Goal: Task Accomplishment & Management: Complete application form

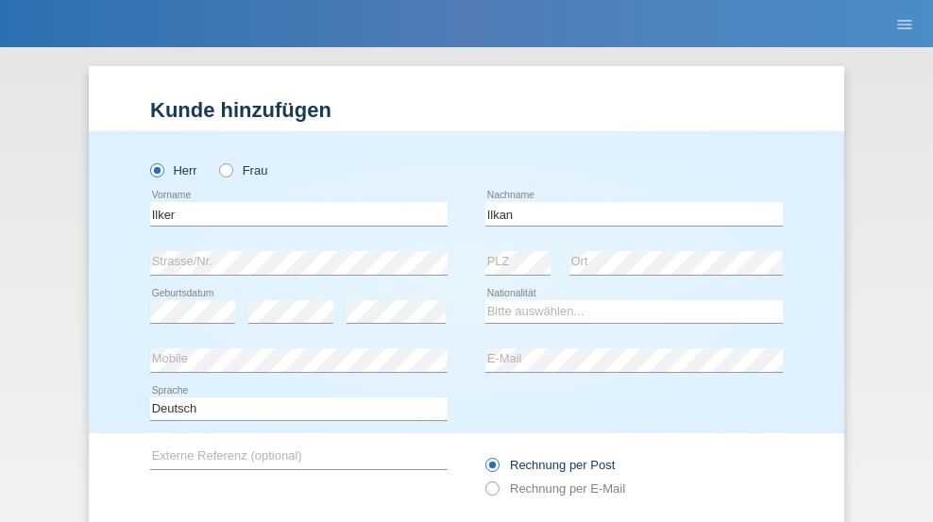
scroll to position [127, 0]
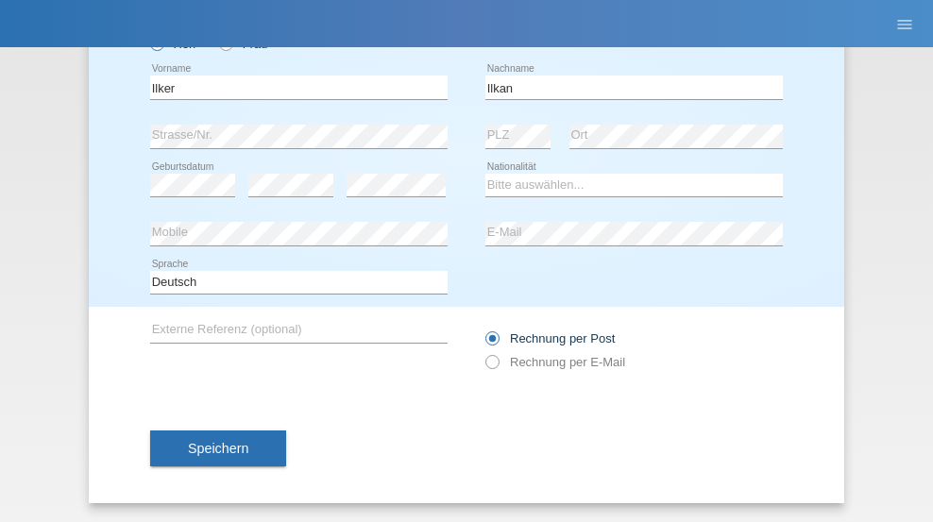
type input "Ilkan"
select select "TR"
select select "C"
select select "11"
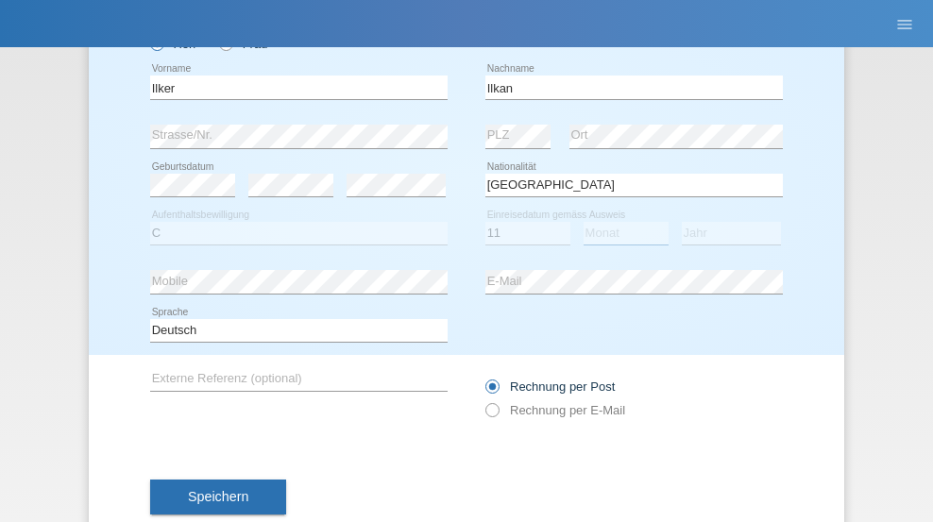
select select "07"
select select "1990"
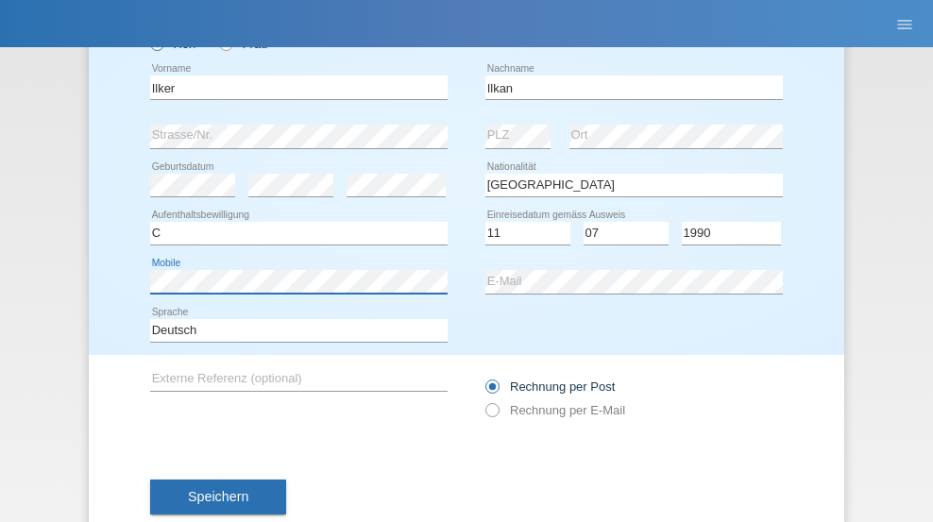
scroll to position [175, 0]
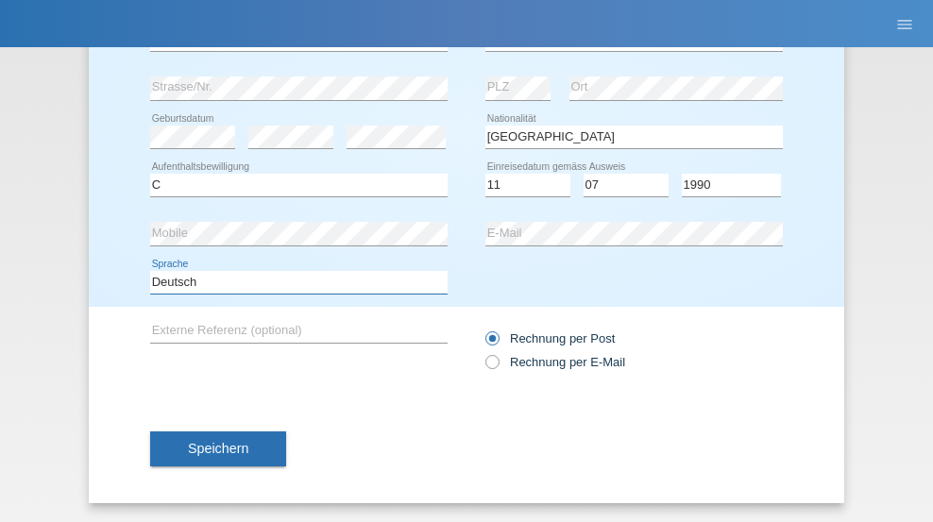
select select "en"
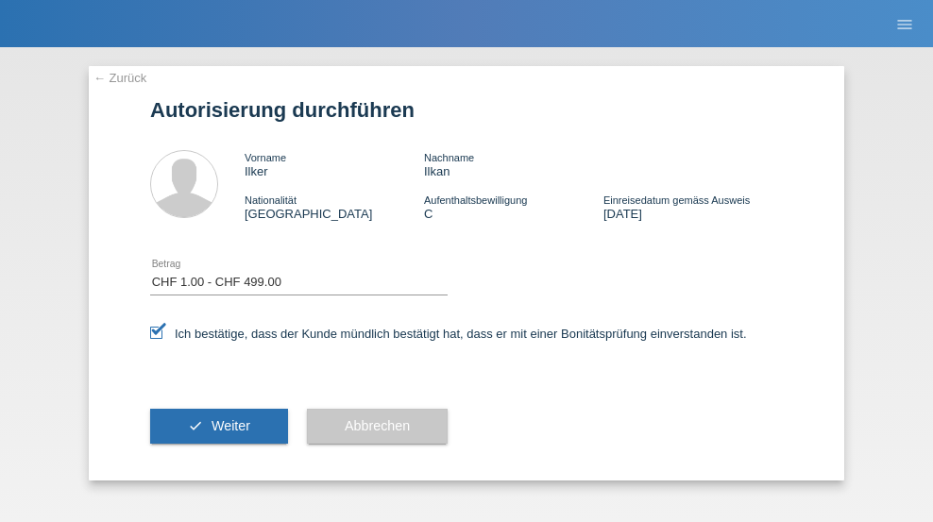
select select "1"
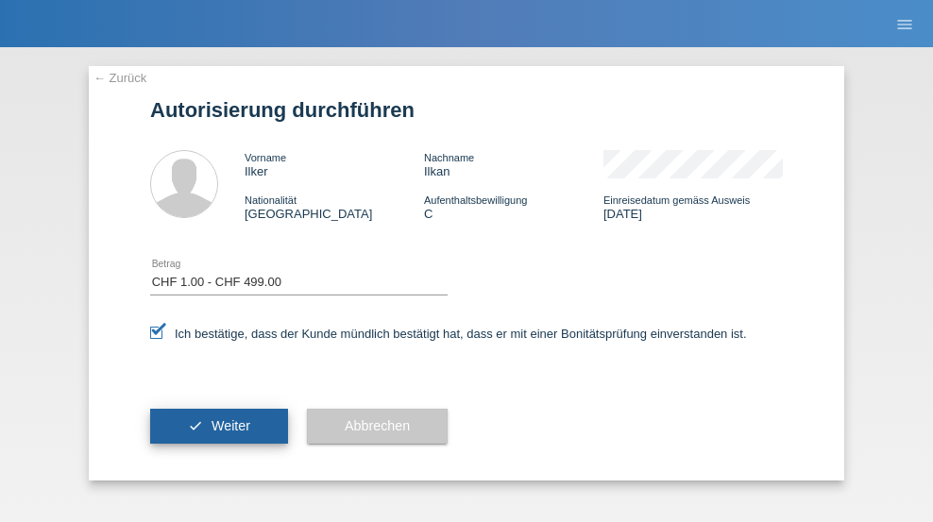
click at [219, 426] on span "Weiter" at bounding box center [231, 425] width 39 height 15
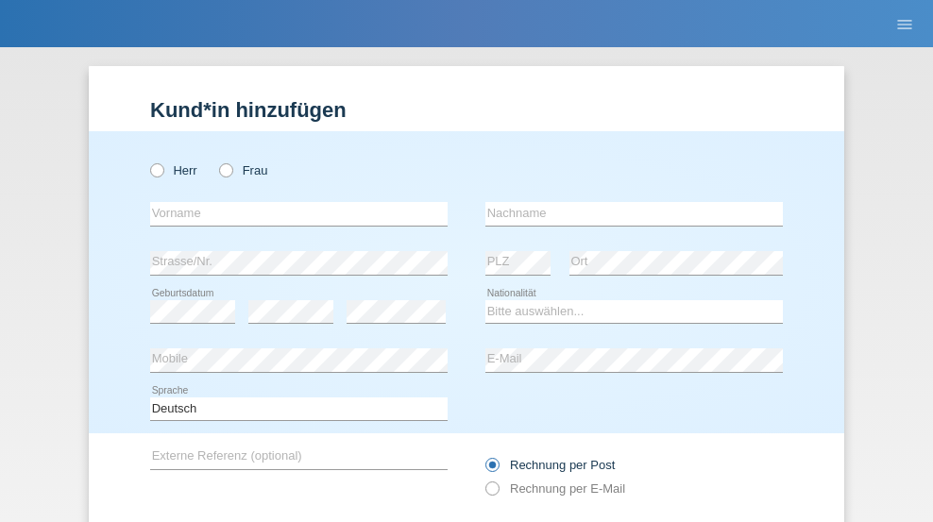
radio input "true"
click at [292, 202] on input "text" at bounding box center [298, 214] width 297 height 24
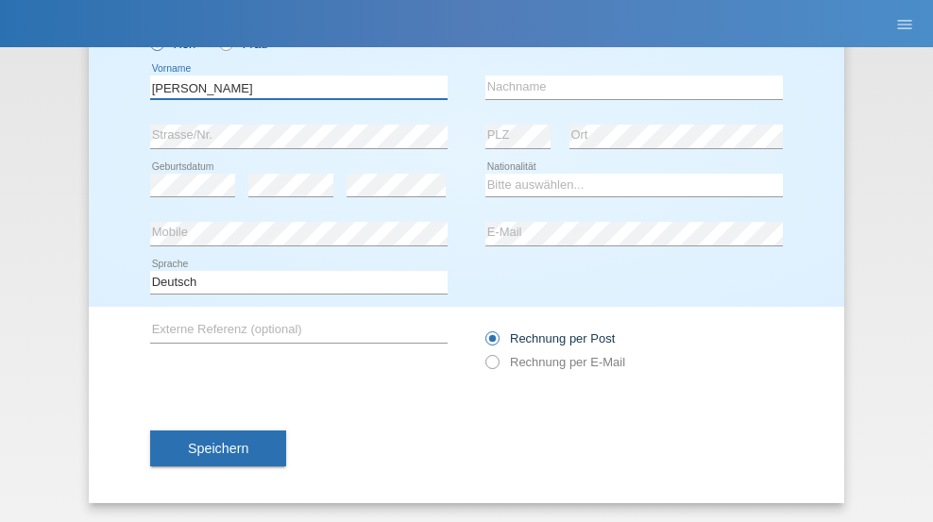
type input "[PERSON_NAME]"
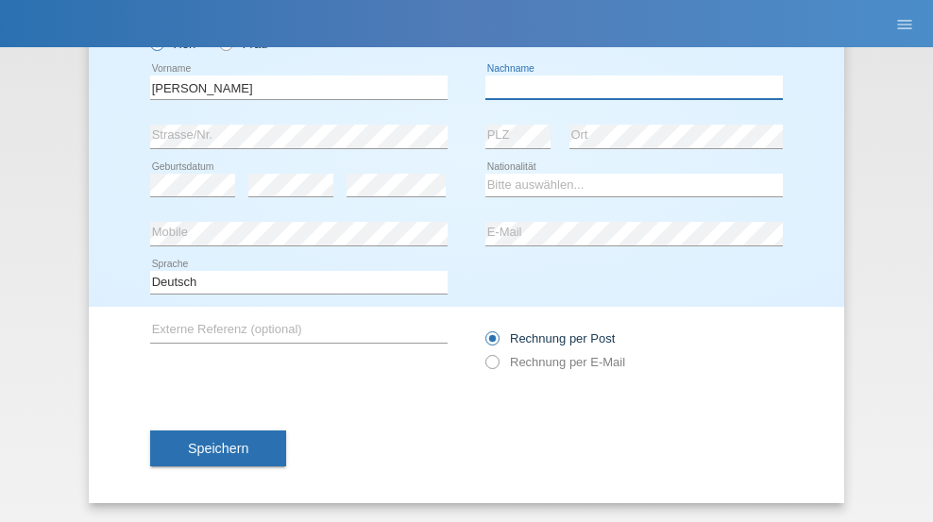
click at [627, 87] on input "text" at bounding box center [633, 88] width 297 height 24
type input "Bot"
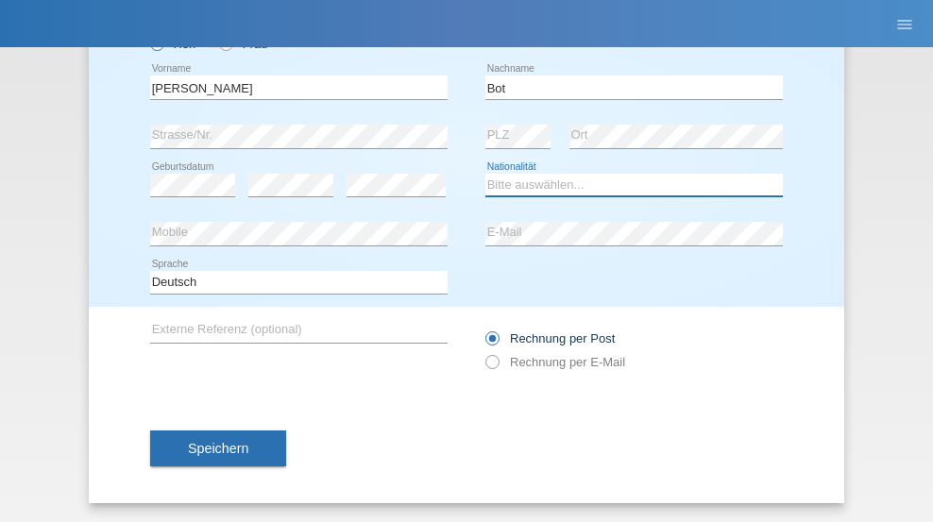
select select "RO"
select select "C"
select select "14"
select select "02"
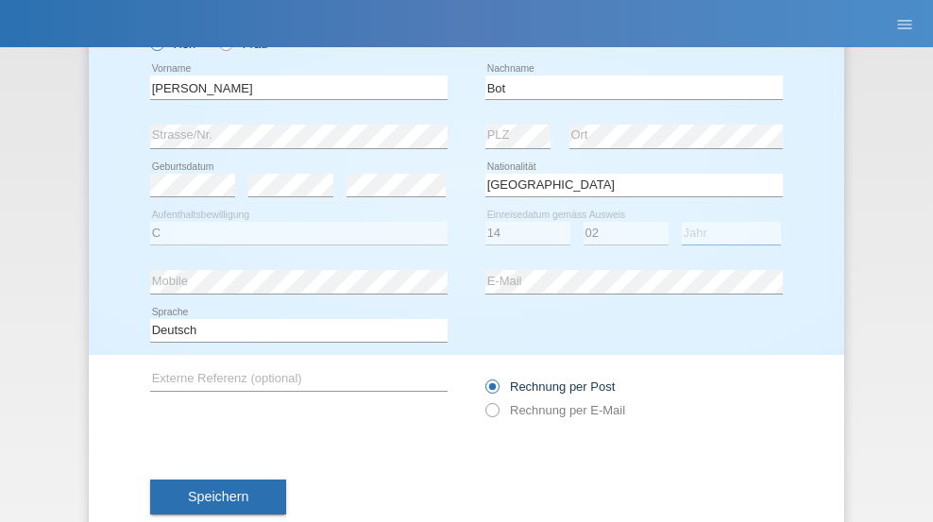
select select "2005"
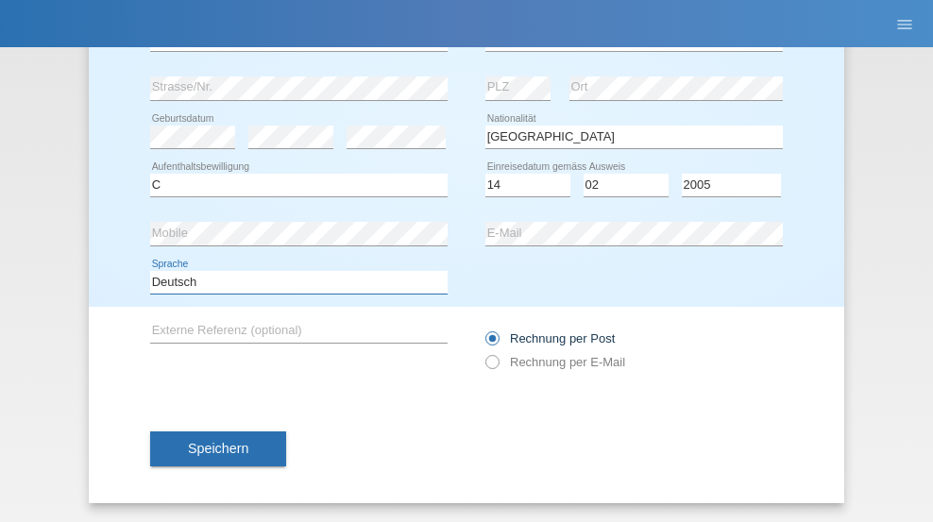
select select "en"
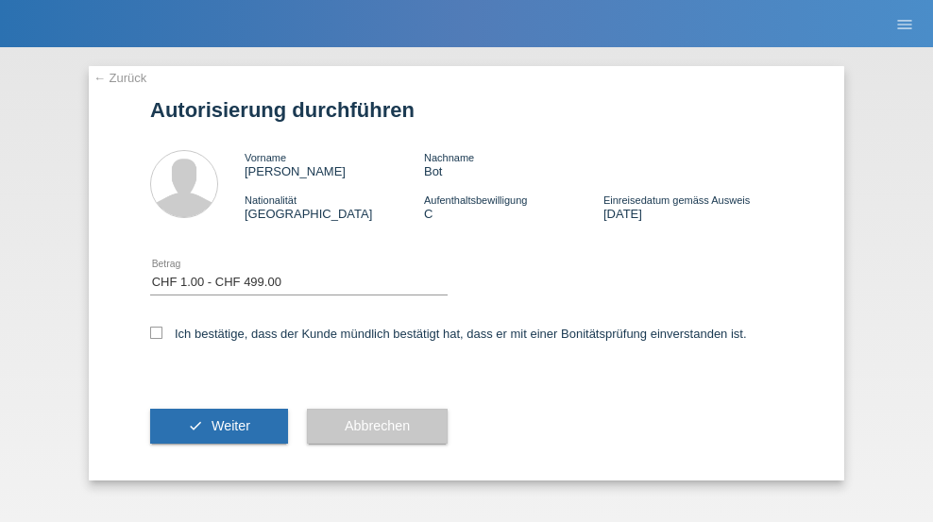
select select "1"
checkbox input "true"
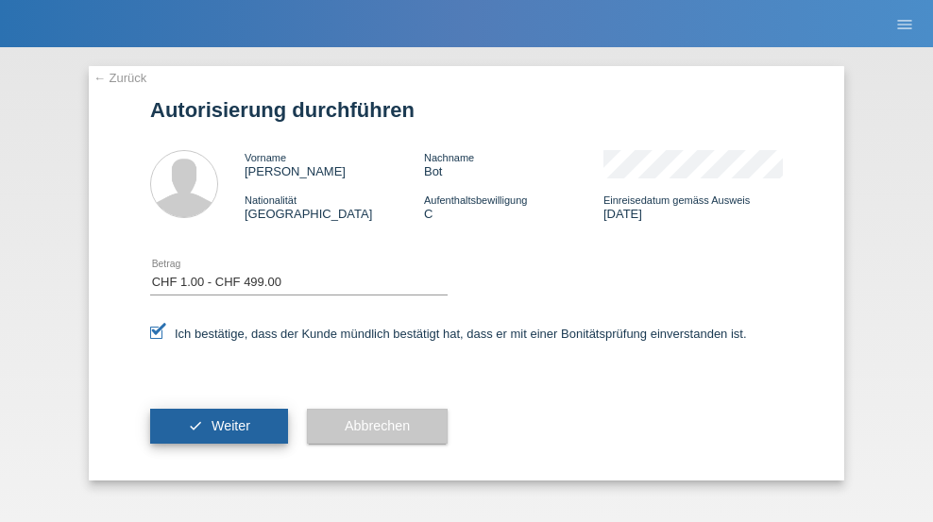
click at [219, 426] on span "Weiter" at bounding box center [231, 425] width 39 height 15
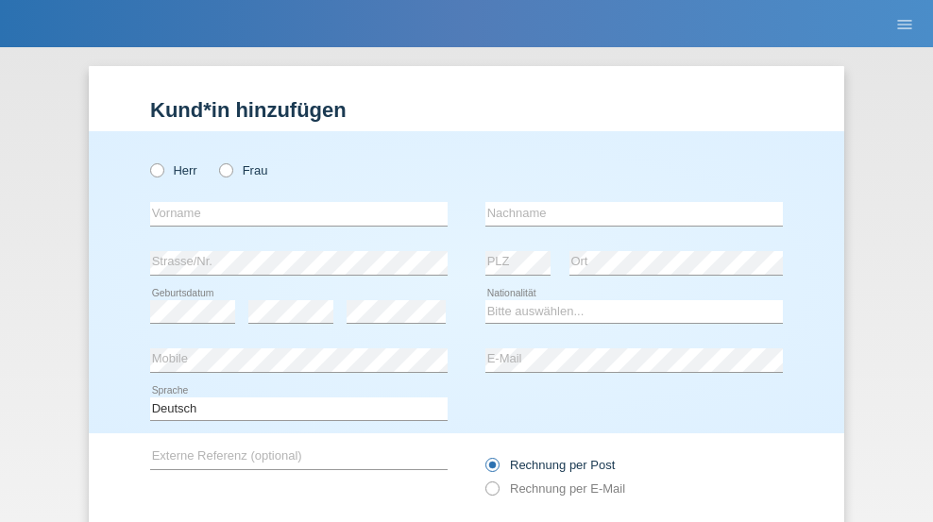
radio input "true"
click at [292, 202] on input "text" at bounding box center [298, 214] width 297 height 24
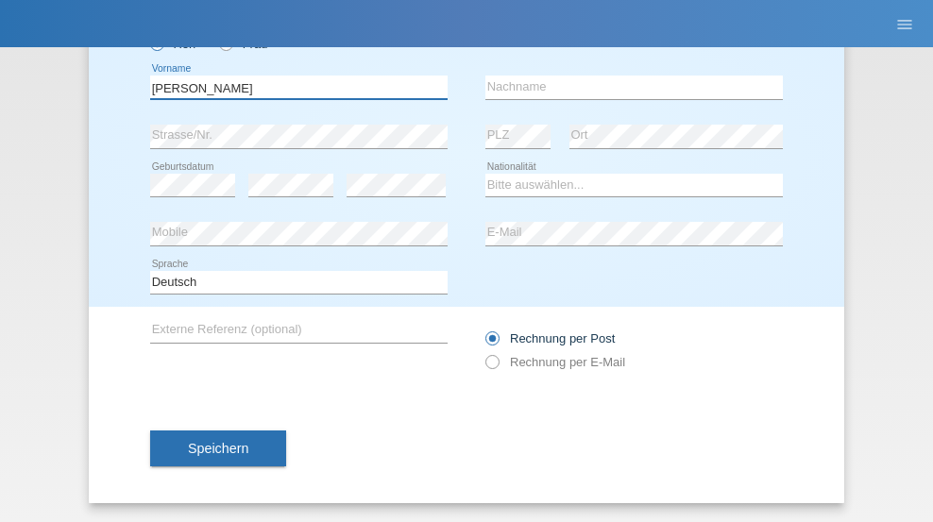
type input "[PERSON_NAME]"
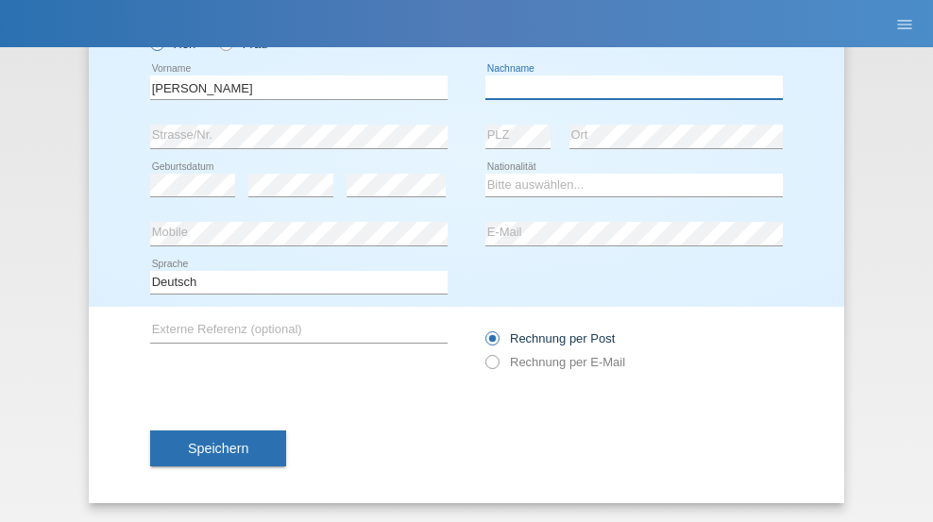
click at [627, 87] on input "text" at bounding box center [633, 88] width 297 height 24
type input "Martinazzo"
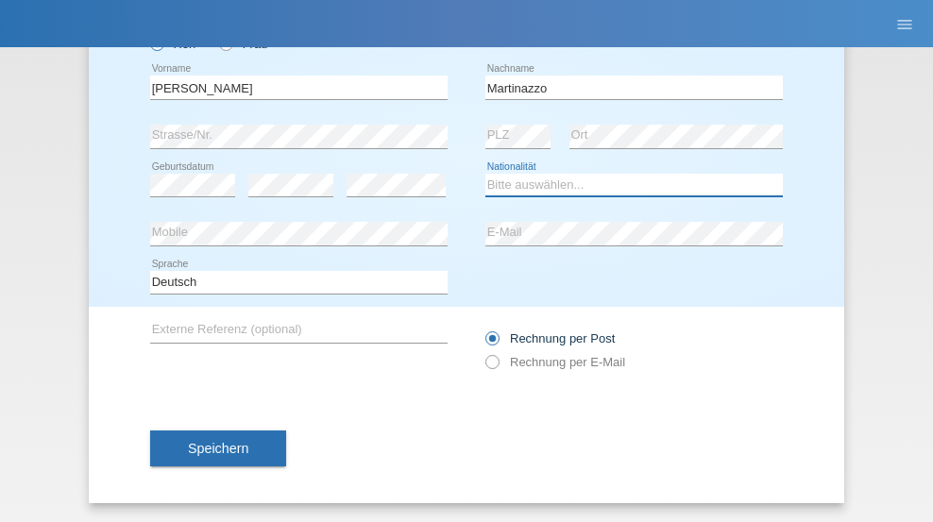
select select "CH"
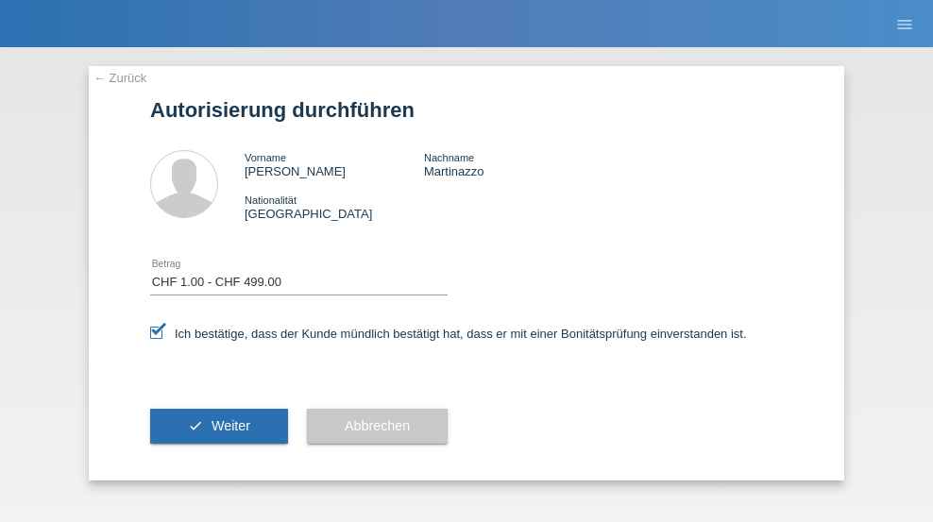
select select "1"
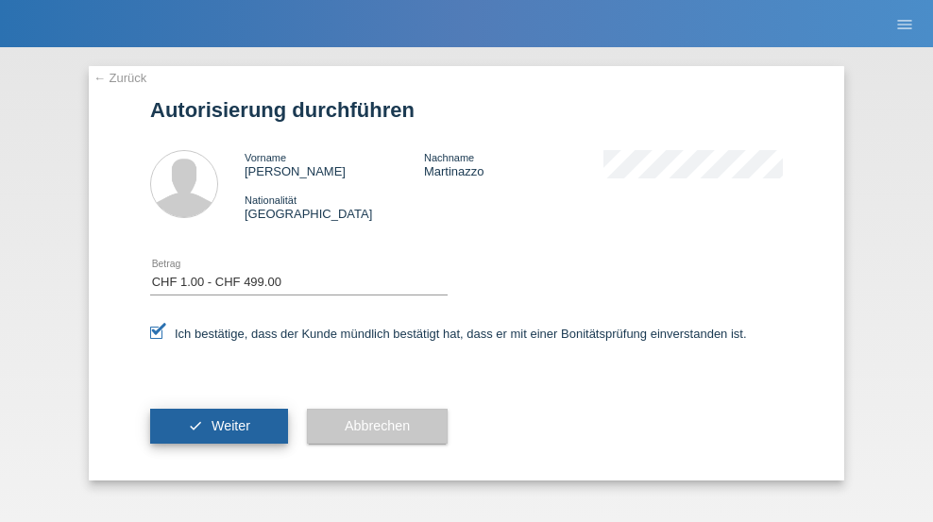
click at [219, 426] on span "Weiter" at bounding box center [231, 425] width 39 height 15
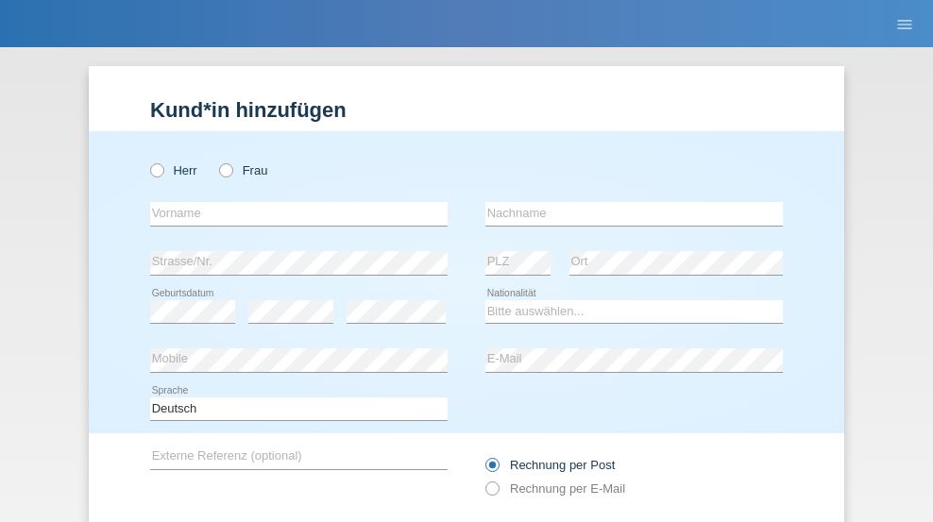
radio input "true"
click at [292, 202] on input "text" at bounding box center [298, 214] width 297 height 24
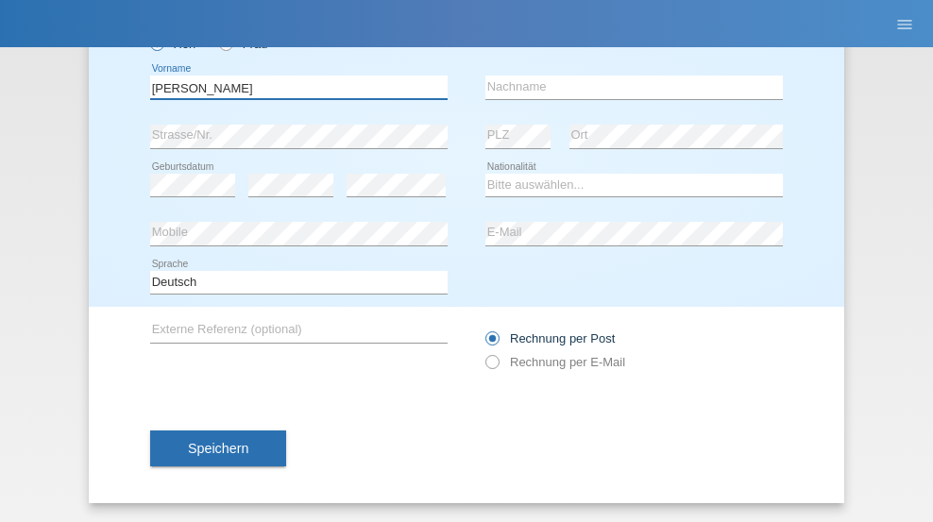
type input "David"
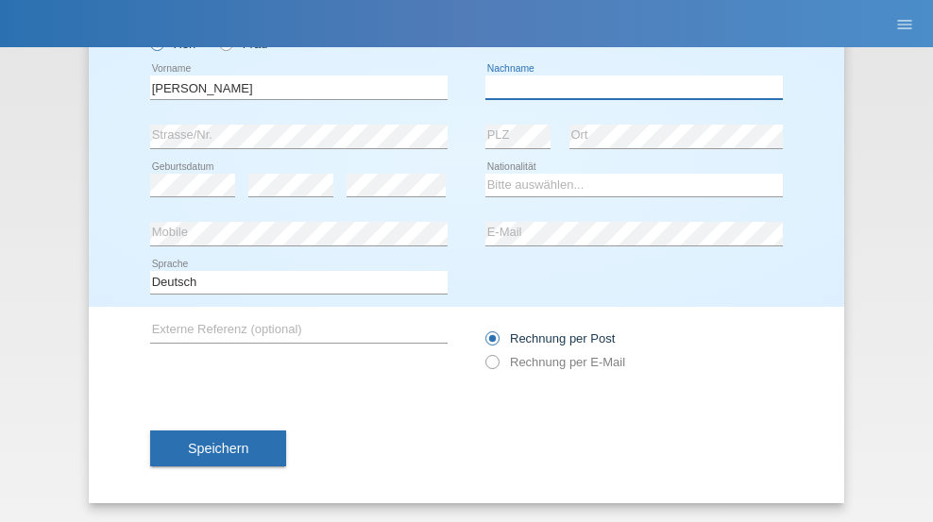
click at [627, 87] on input "text" at bounding box center [633, 88] width 297 height 24
type input "Amaral"
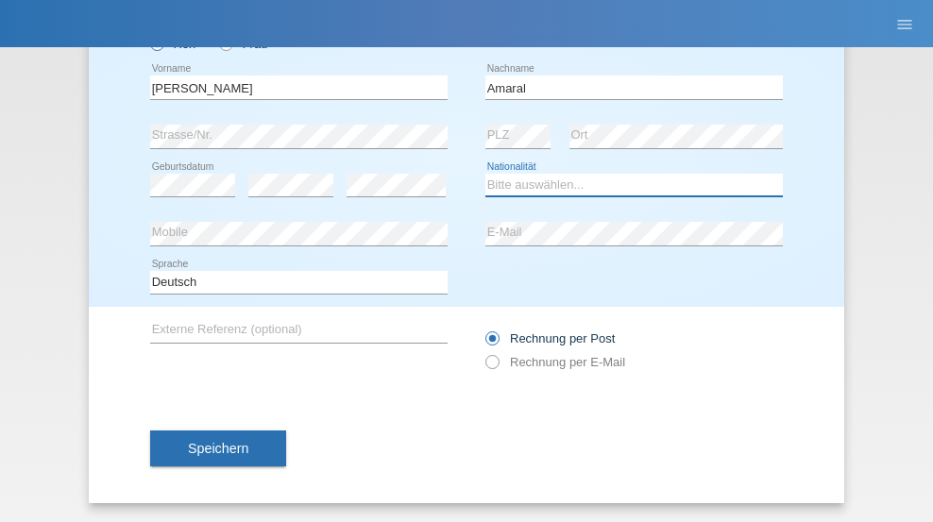
select select "PT"
select select "C"
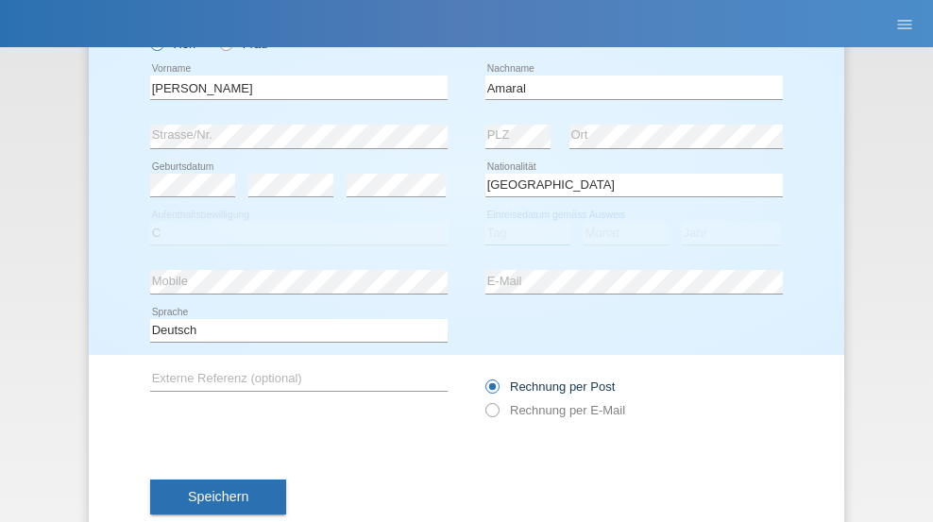
select select "06"
select select "07"
select select "2019"
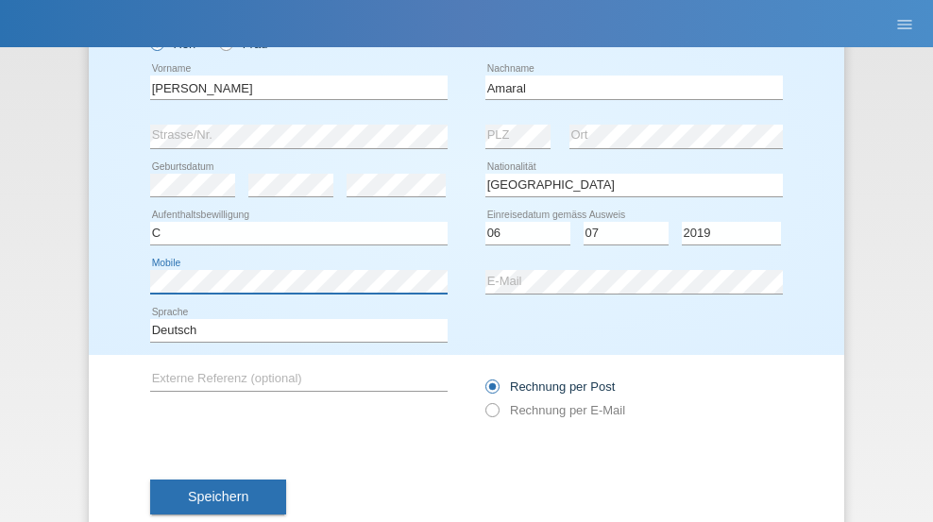
scroll to position [175, 0]
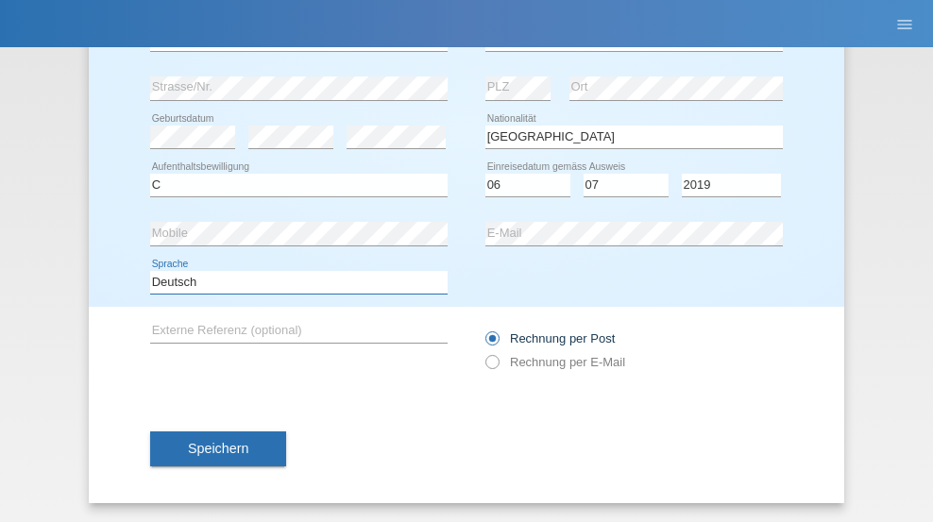
select select "en"
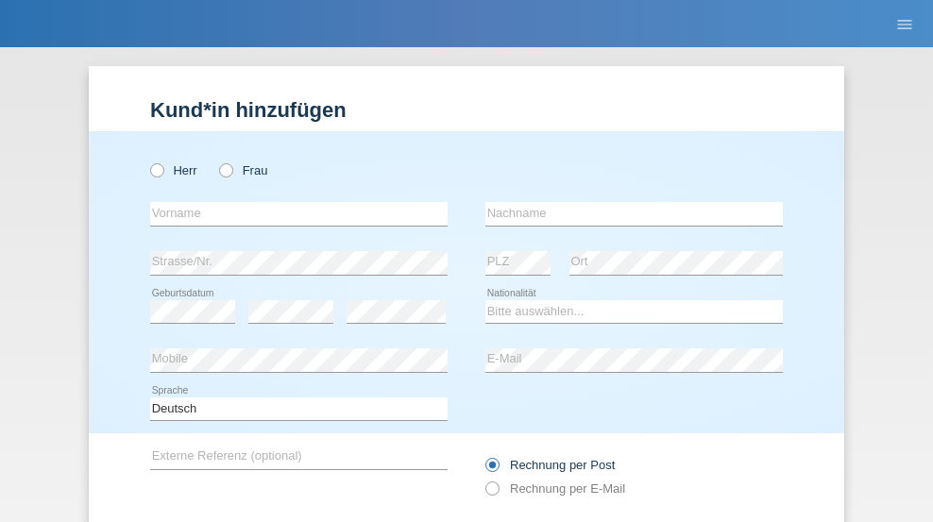
radio input "true"
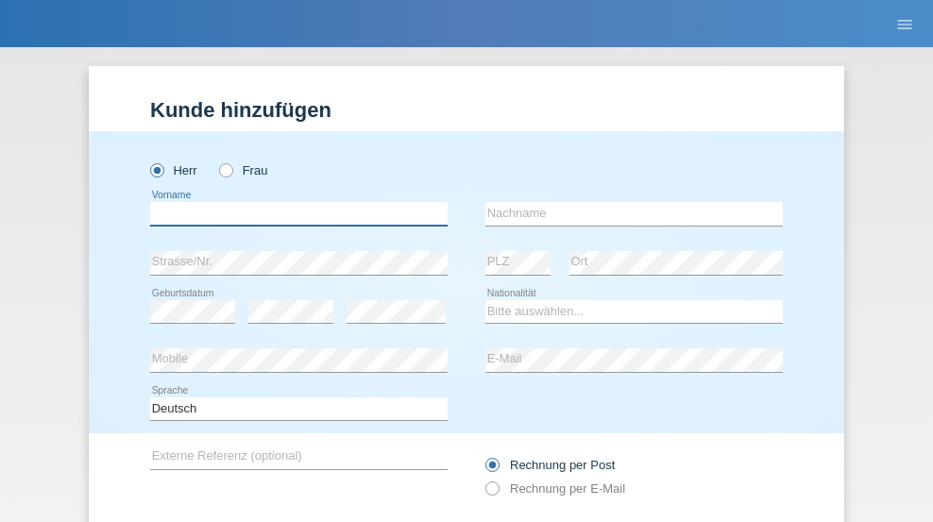
click at [292, 202] on input "text" at bounding box center [298, 214] width 297 height 24
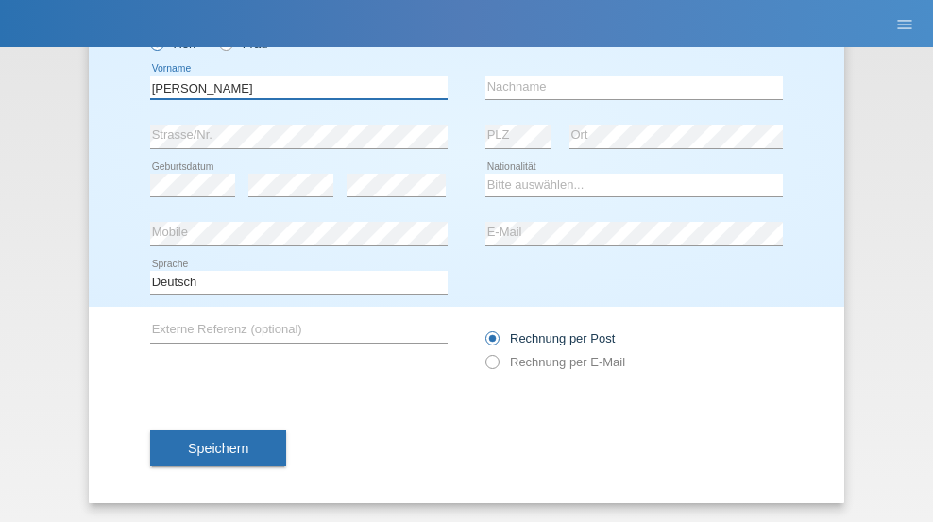
type input "tim"
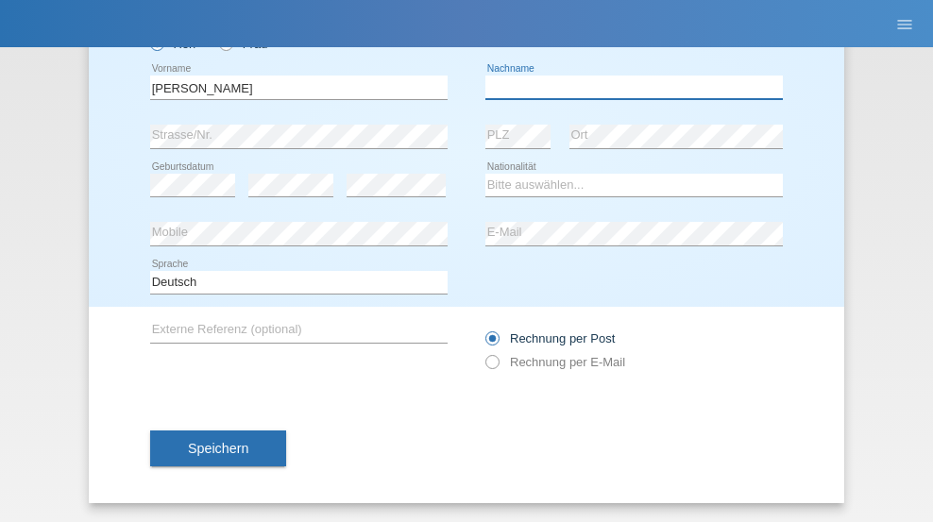
click at [627, 87] on input "text" at bounding box center [633, 88] width 297 height 24
type input "Krüger"
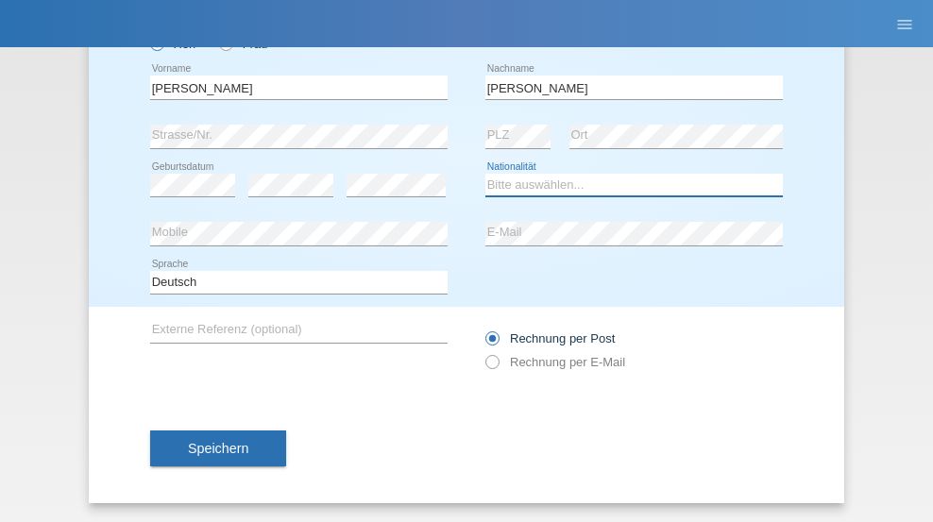
select select "DE"
select select "C"
select select "05"
select select "04"
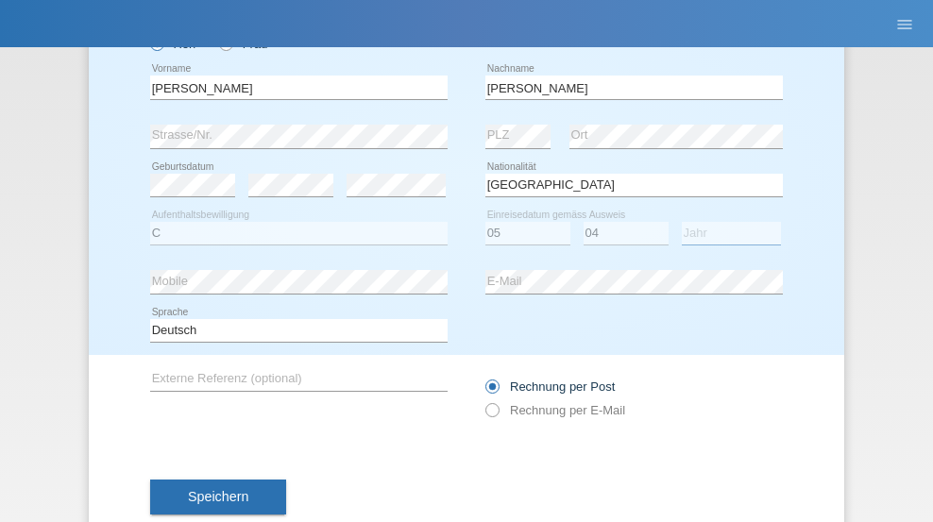
select select "2021"
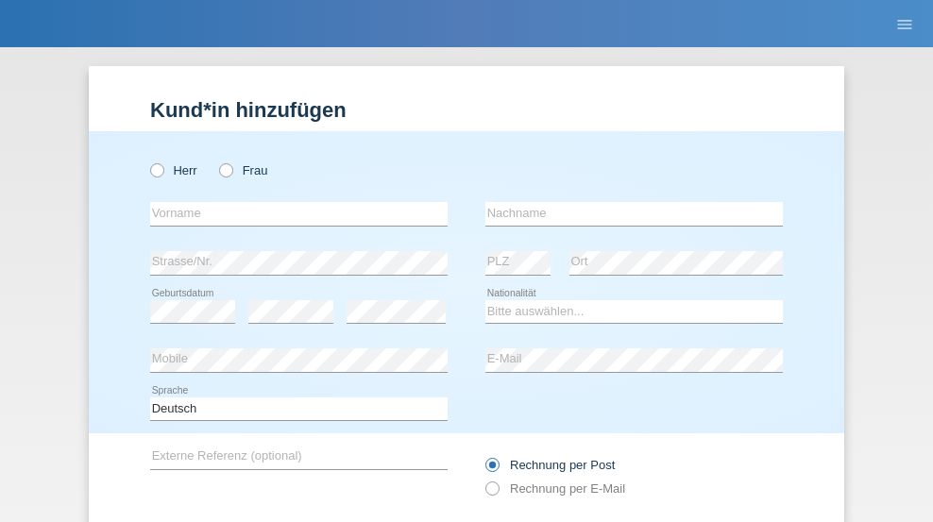
radio input "true"
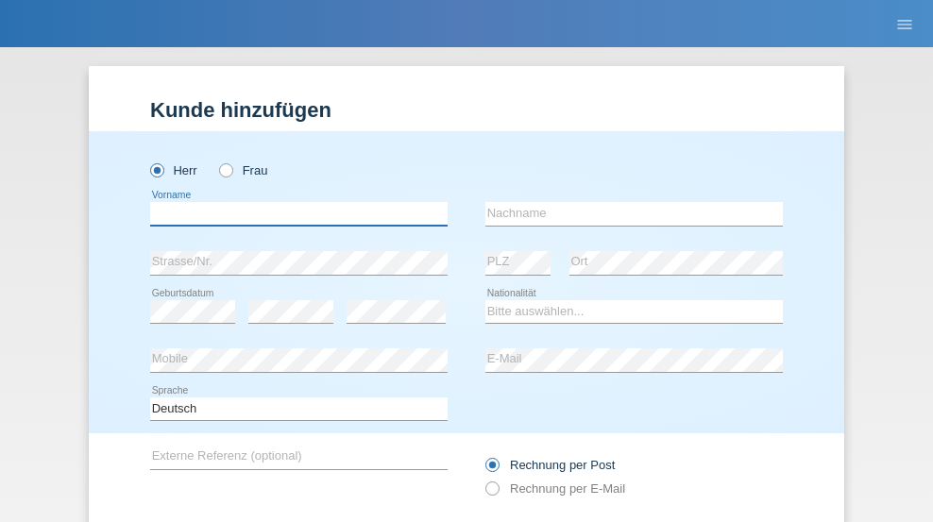
click at [292, 202] on input "text" at bounding box center [298, 214] width 297 height 24
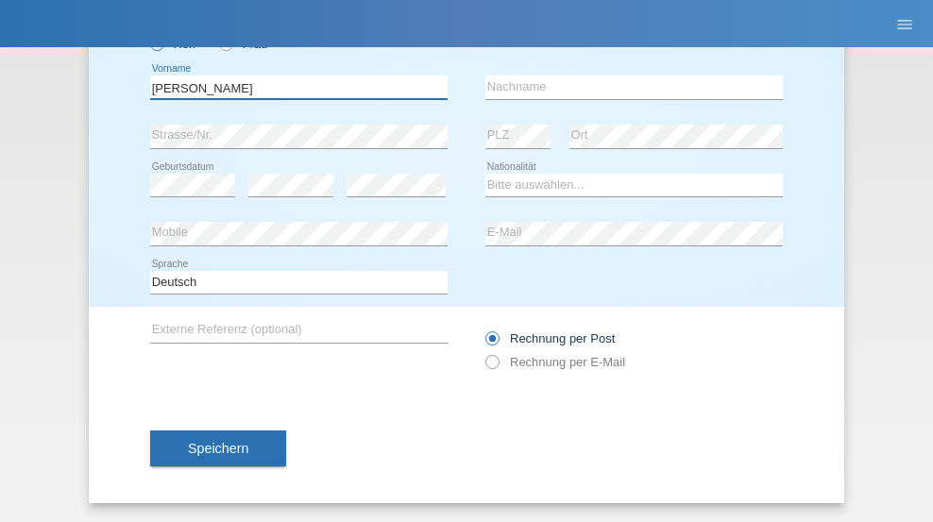
type input "Schumacher"
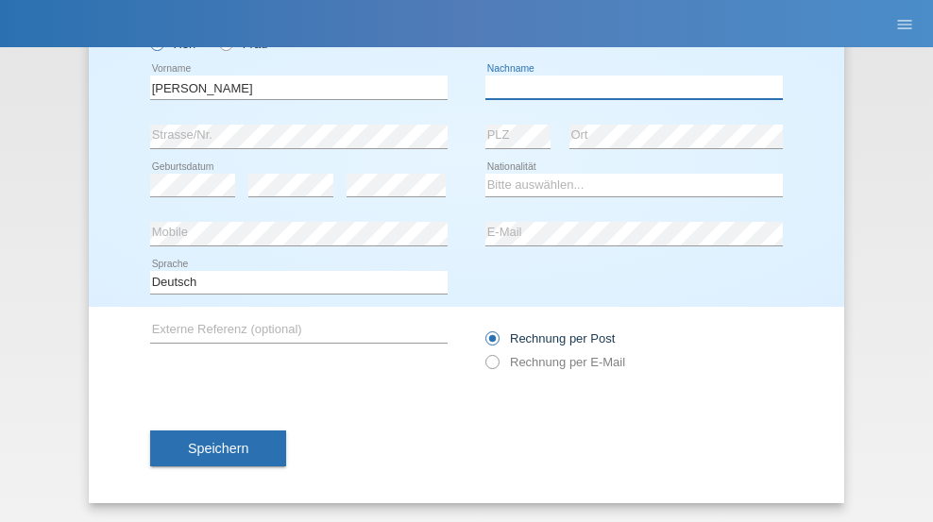
click at [627, 87] on input "text" at bounding box center [633, 88] width 297 height 24
type input "Christian"
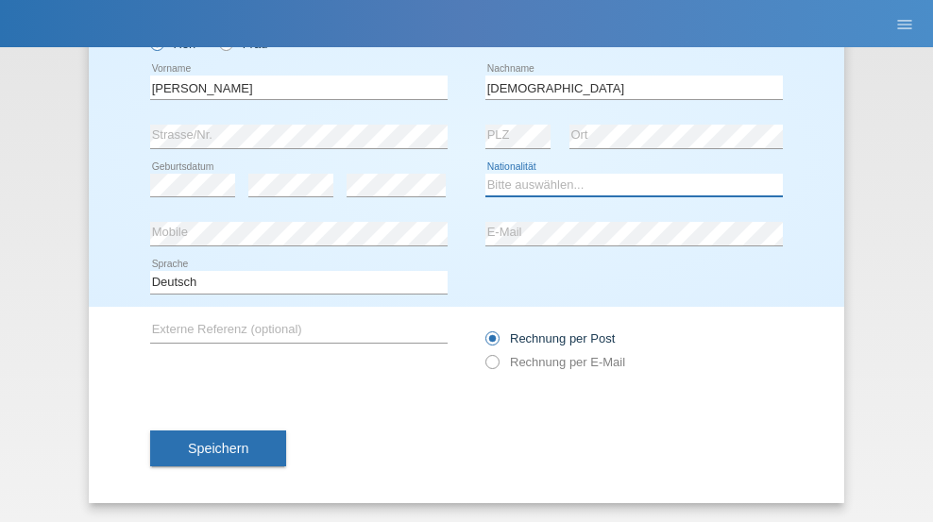
select select "CH"
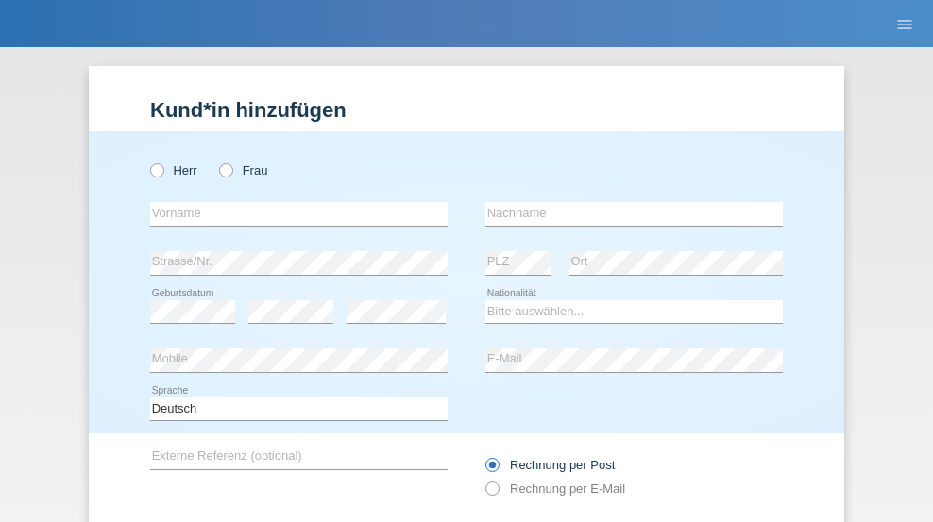
radio input "true"
click at [292, 202] on input "text" at bounding box center [298, 214] width 297 height 24
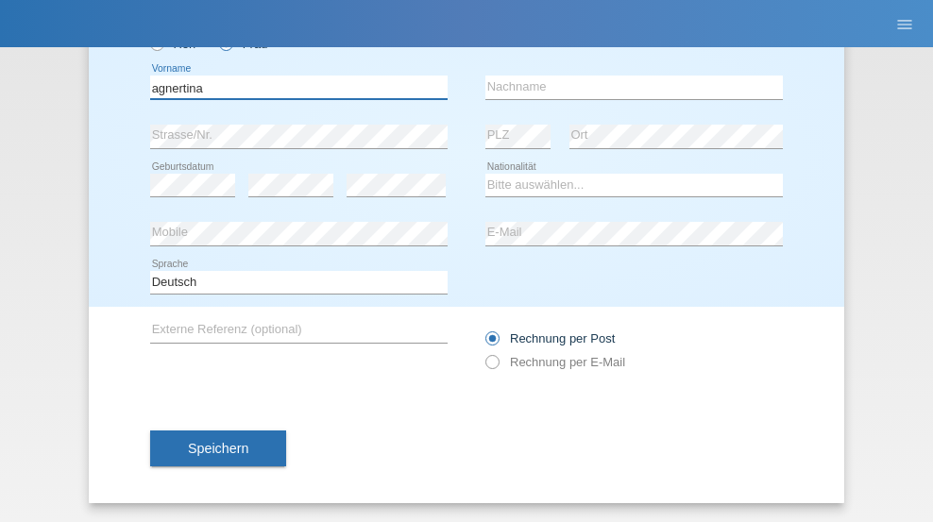
type input "agnertina"
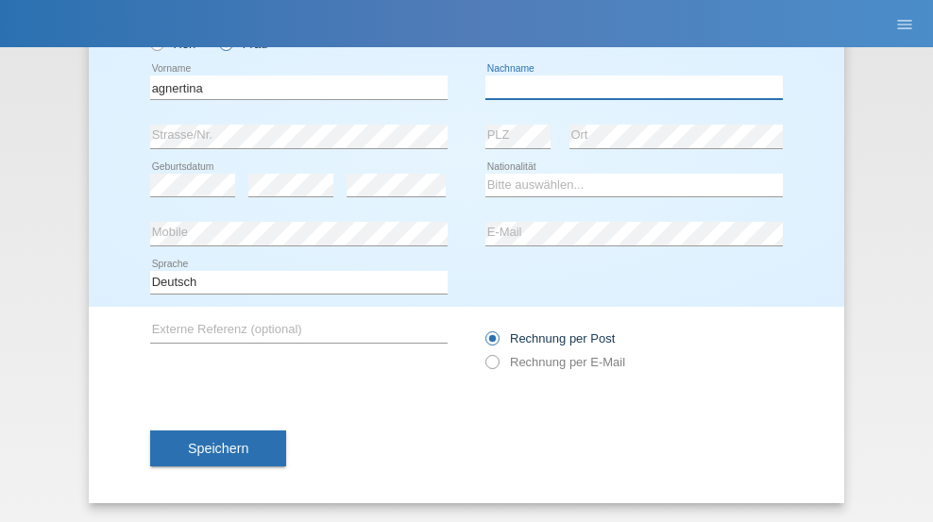
click at [627, 87] on input "text" at bounding box center [633, 88] width 297 height 24
type input "noshaj"
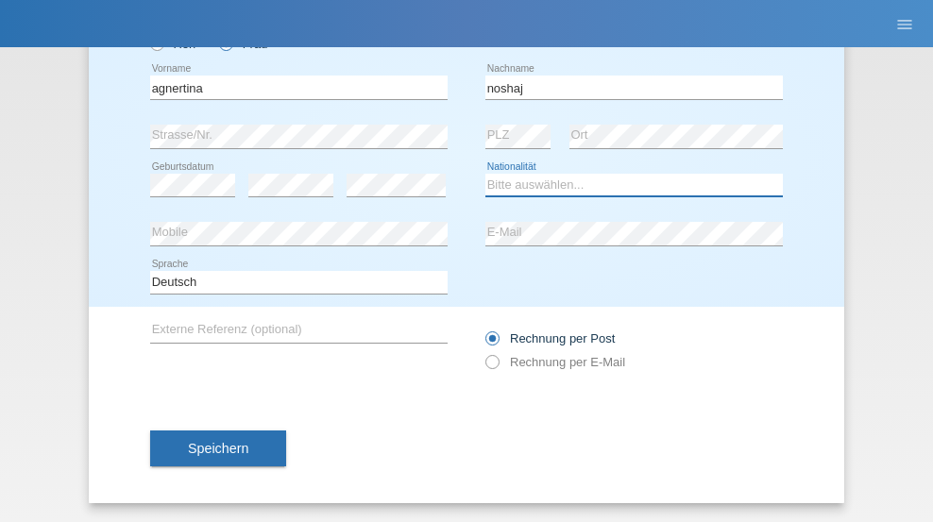
select select "NL"
select select "C"
select select "01"
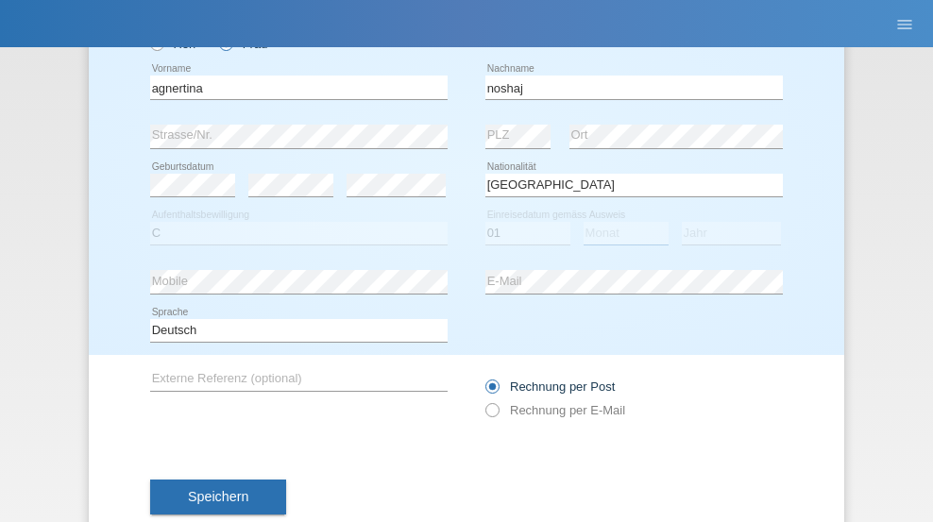
select select "08"
select select "2021"
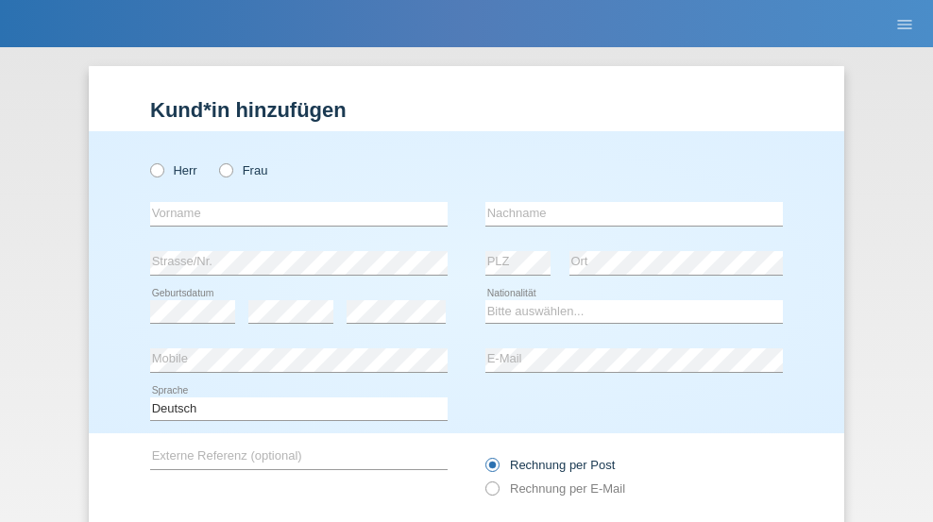
radio input "true"
click at [292, 202] on input "text" at bounding box center [298, 214] width 297 height 24
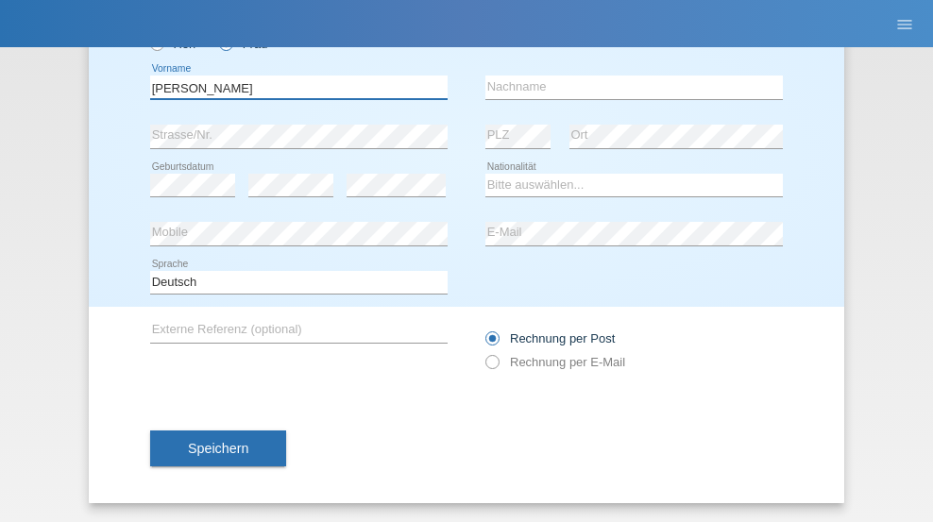
type input "Miguel"
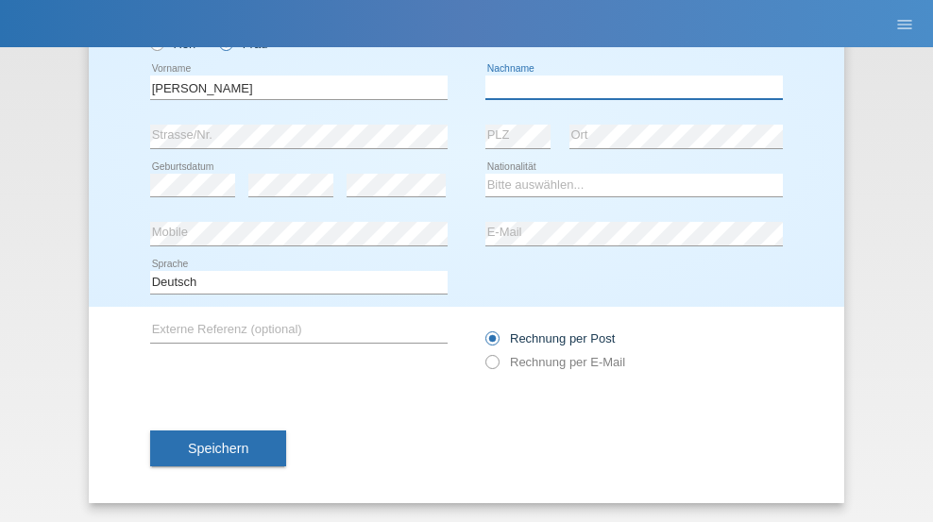
click at [627, 87] on input "text" at bounding box center [633, 88] width 297 height 24
type input "Pinzo"
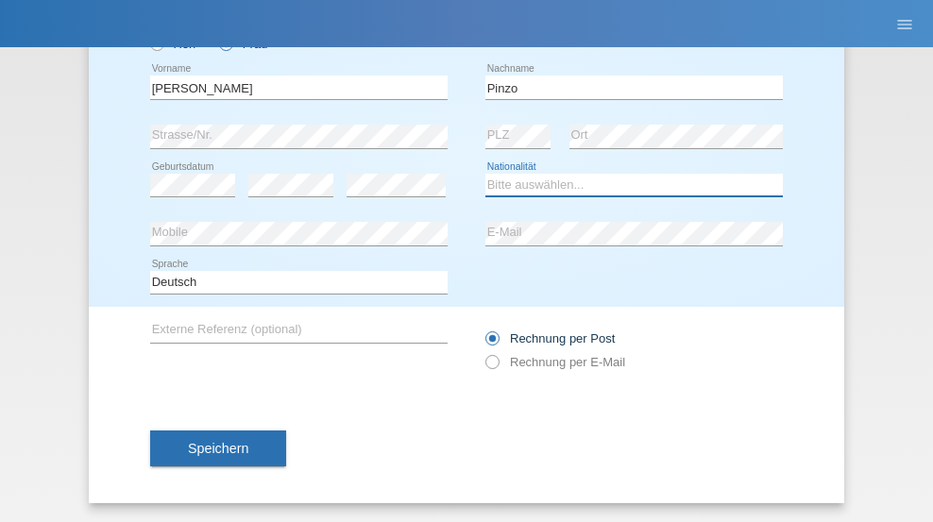
select select "CH"
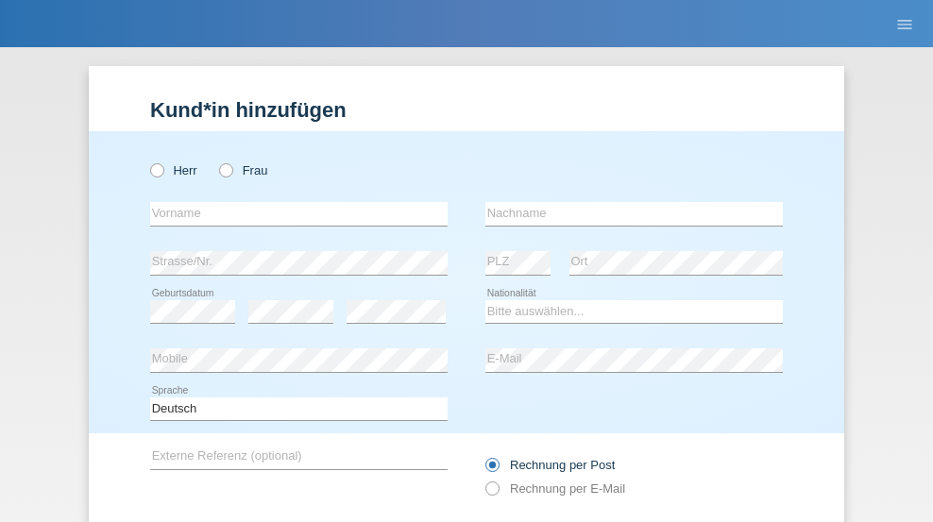
radio input "true"
click at [292, 202] on input "text" at bounding box center [298, 214] width 297 height 24
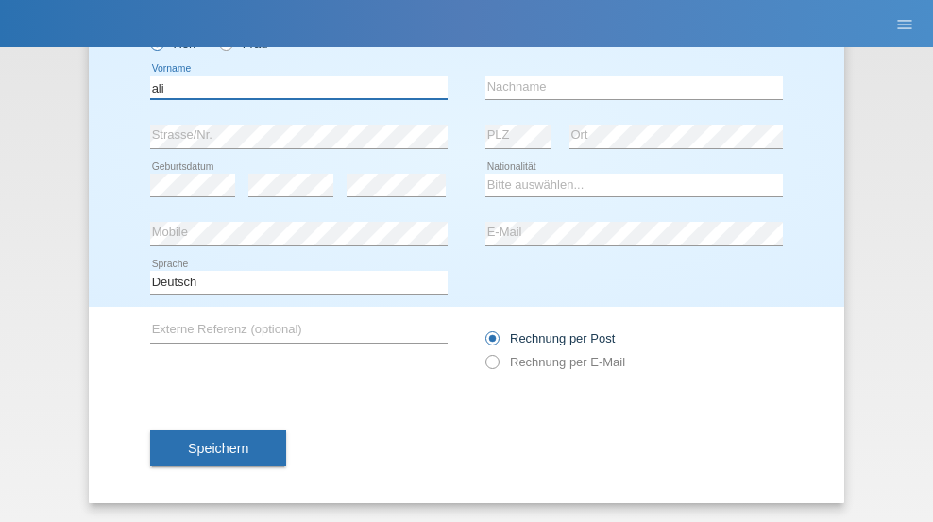
type input "ali"
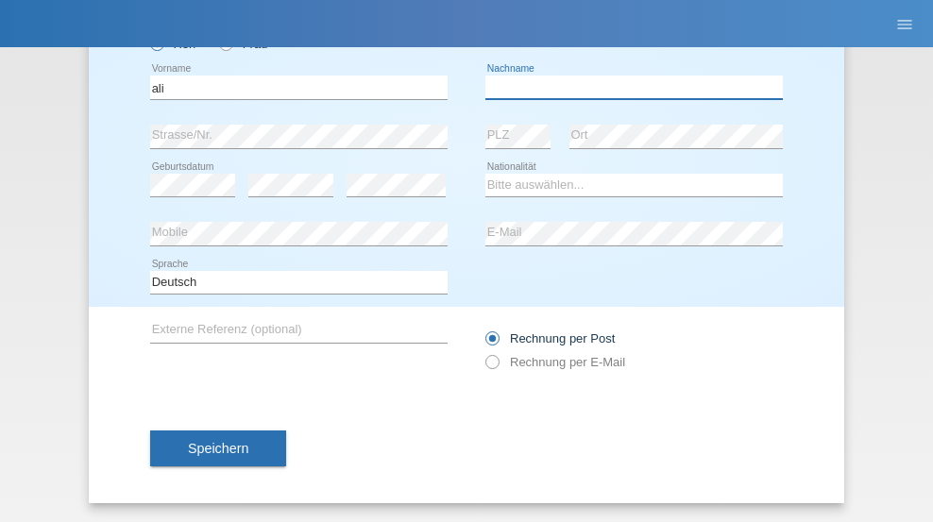
click at [627, 87] on input "text" at bounding box center [633, 88] width 297 height 24
type input "Amini"
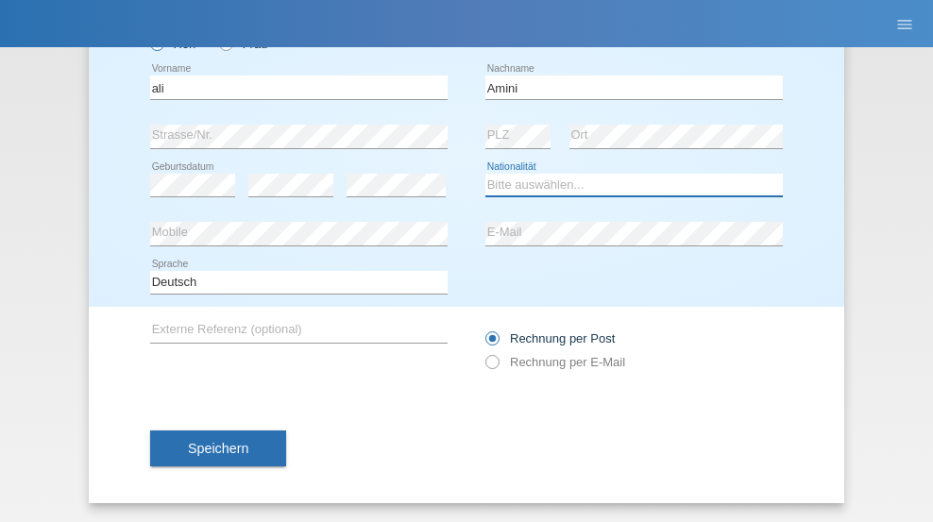
select select "AF"
select select "C"
select select "18"
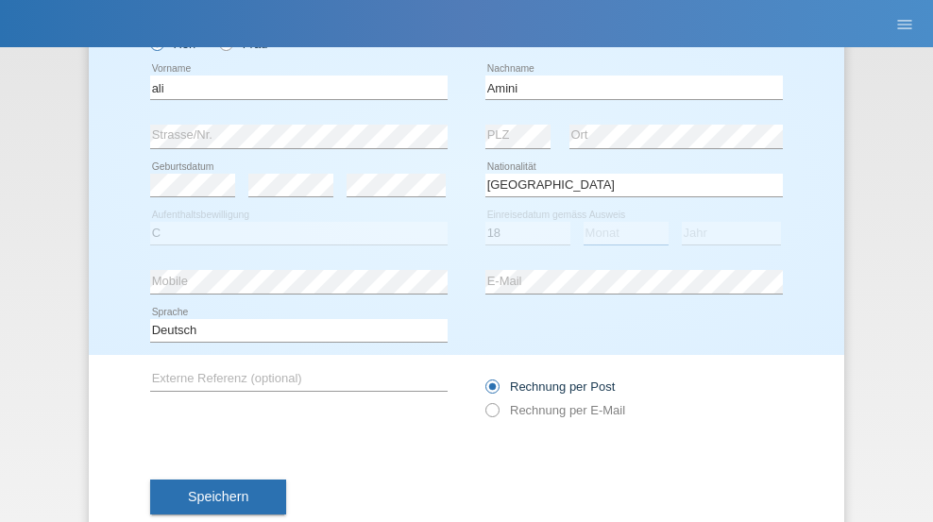
select select "08"
select select "2015"
